Goal: Task Accomplishment & Management: Complete application form

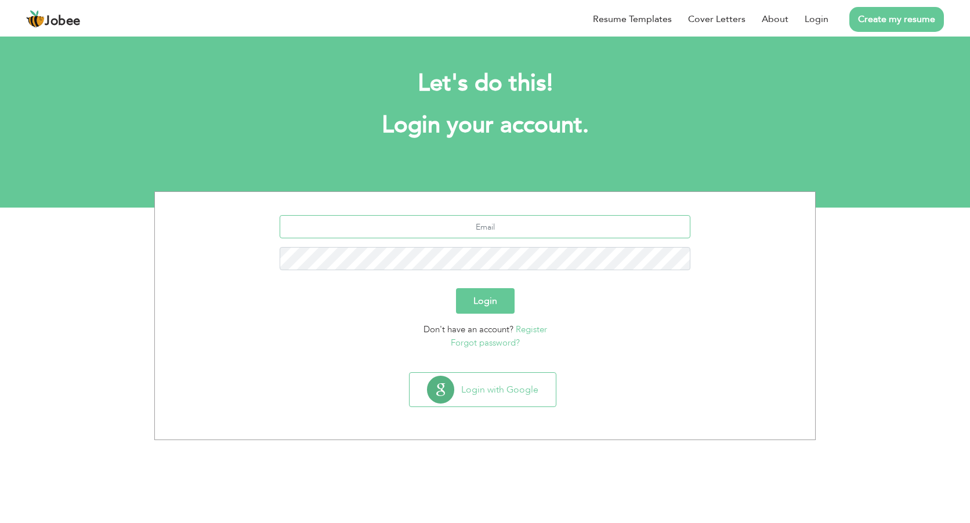
click at [489, 225] on input "text" at bounding box center [485, 226] width 411 height 23
click at [502, 229] on input "text" at bounding box center [485, 226] width 411 height 23
click at [434, 223] on input "text" at bounding box center [485, 226] width 411 height 23
type input "[EMAIL_ADDRESS][DOMAIN_NAME]"
click at [496, 294] on button "Login" at bounding box center [485, 301] width 59 height 26
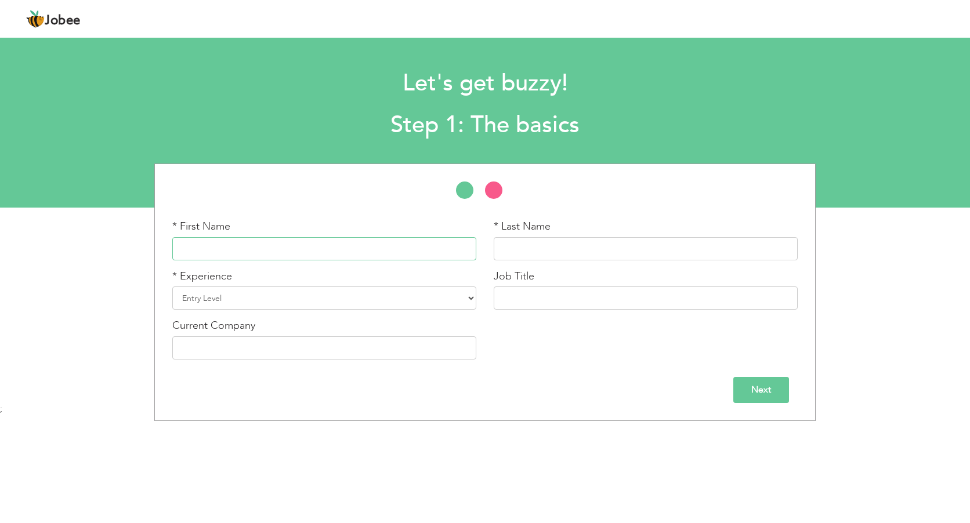
click at [292, 237] on input "text" at bounding box center [324, 248] width 304 height 23
click at [576, 372] on div "Next" at bounding box center [485, 385] width 643 height 35
